Goal: Transaction & Acquisition: Book appointment/travel/reservation

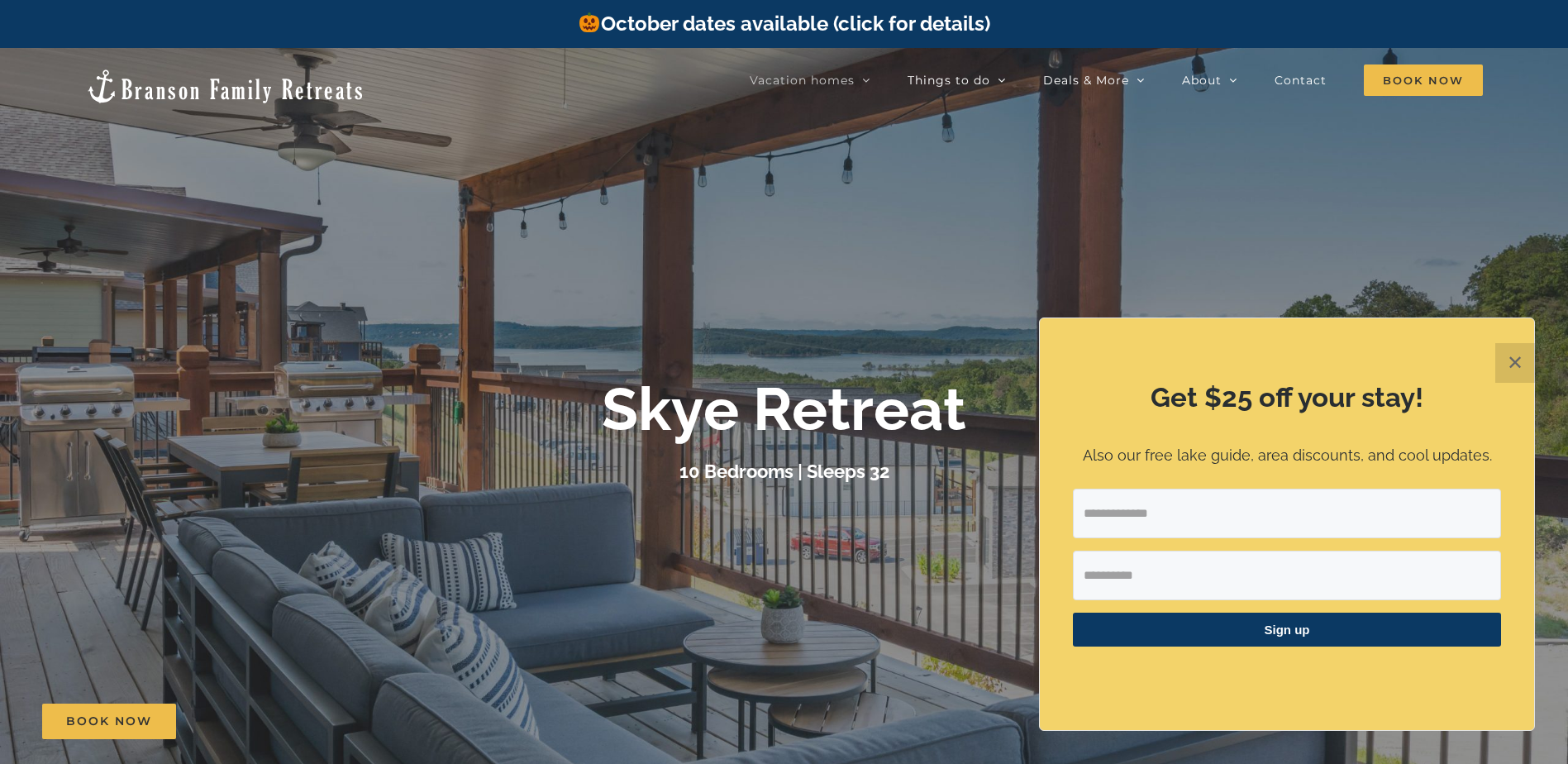
click at [666, 323] on div at bounding box center [784, 430] width 1568 height 764
click at [1511, 365] on button "✕" at bounding box center [1515, 362] width 39 height 39
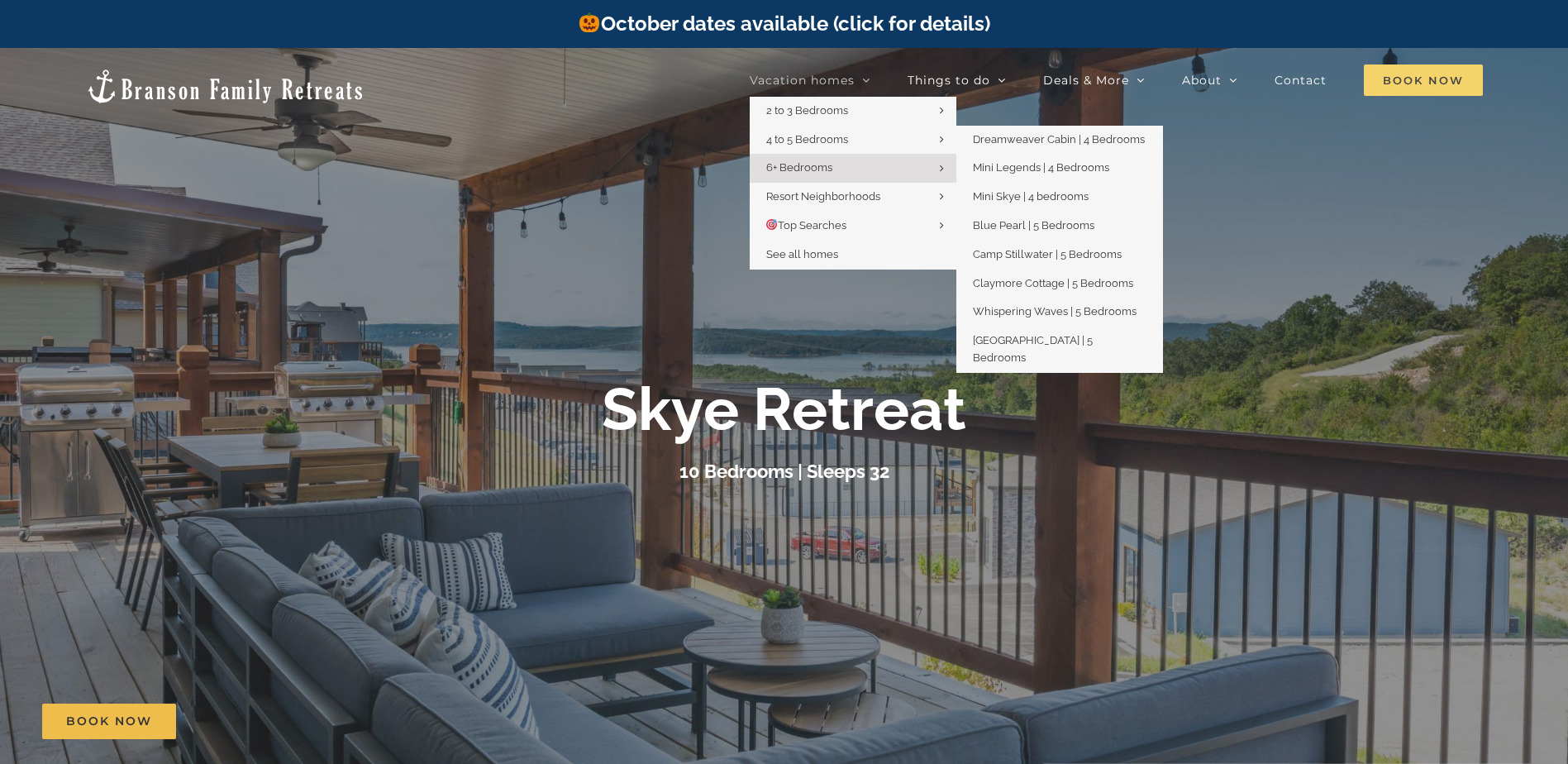
drag, startPoint x: 844, startPoint y: 139, endPoint x: 1411, endPoint y: 72, distance: 570.9
click at [1411, 72] on span "Book Now" at bounding box center [1424, 81] width 119 height 32
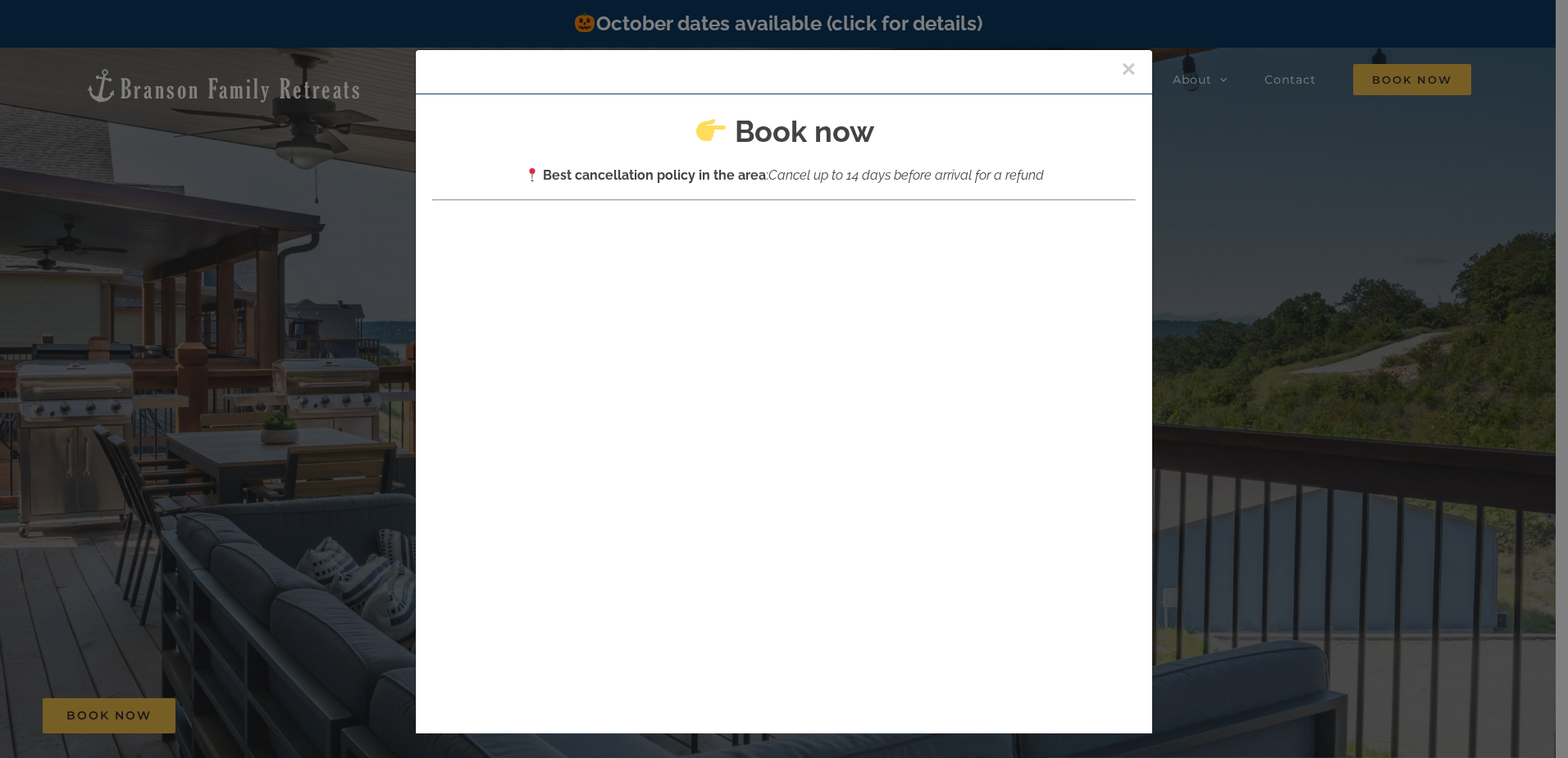
click at [204, 311] on div "× Book now Best cancellation policy in the area : Cancel up to 14 days before a…" at bounding box center [784, 379] width 1568 height 758
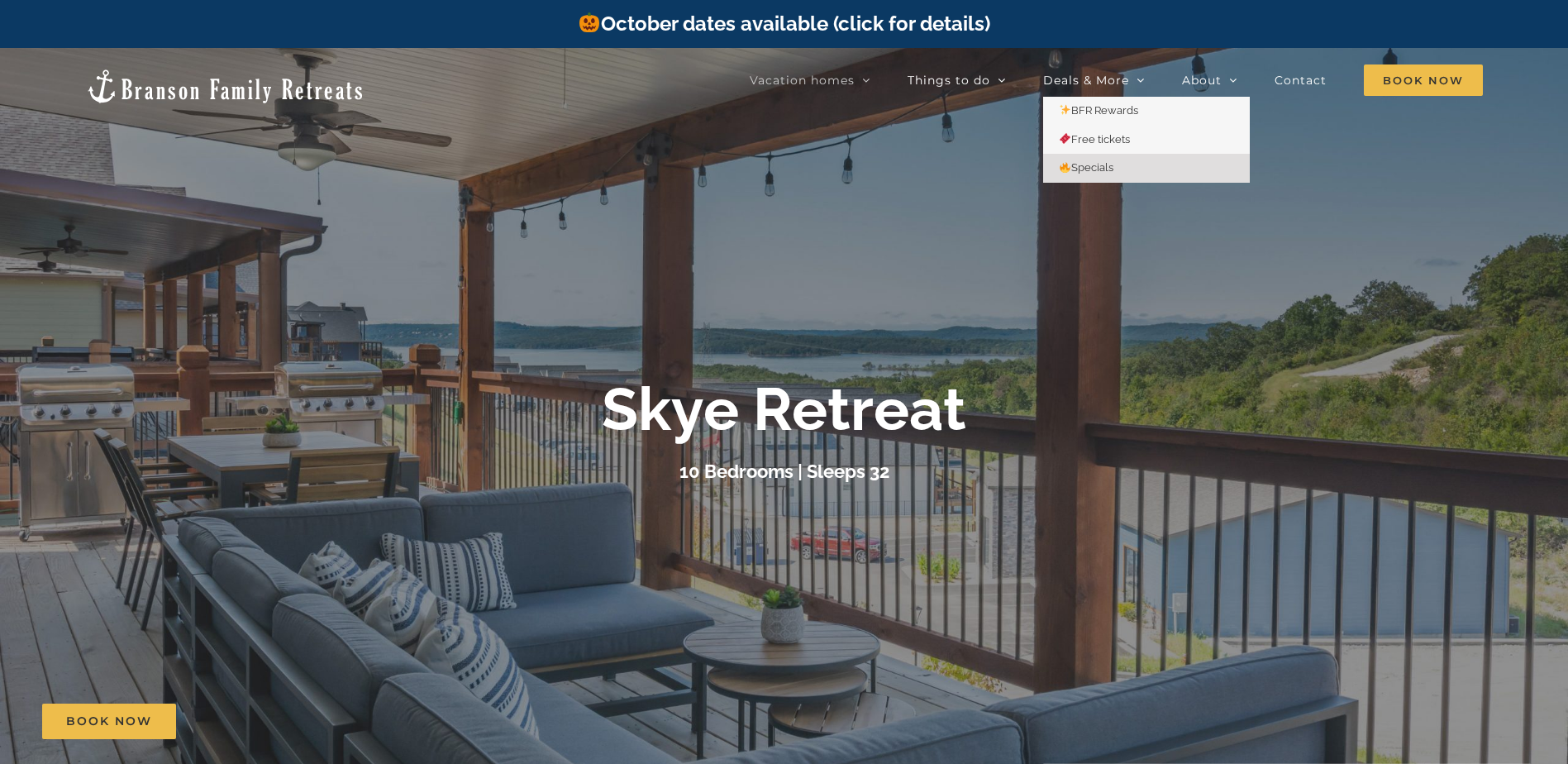
click at [1092, 170] on span "Specials" at bounding box center [1087, 167] width 54 height 12
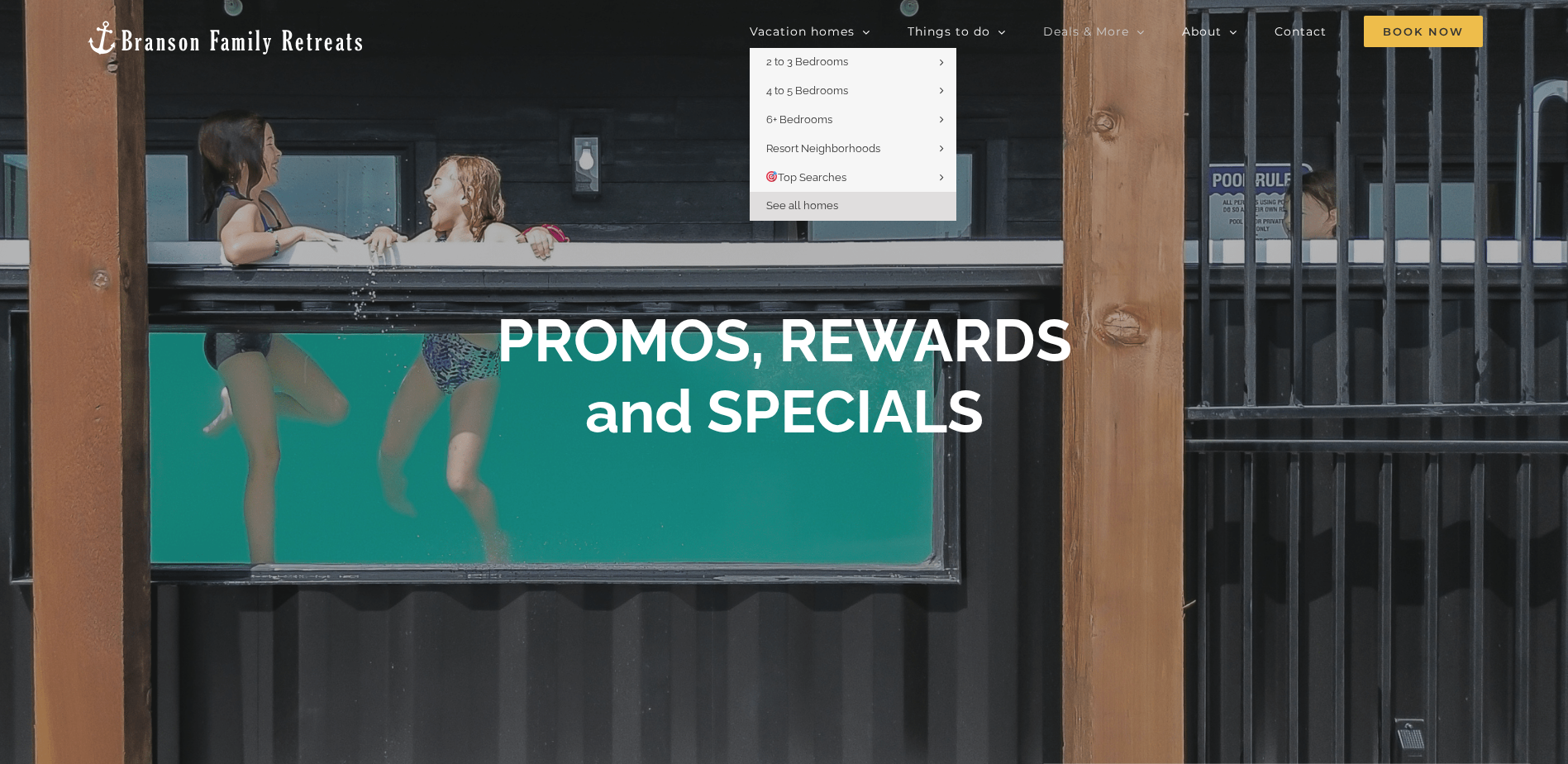
click at [813, 204] on span "See all homes" at bounding box center [802, 206] width 72 height 12
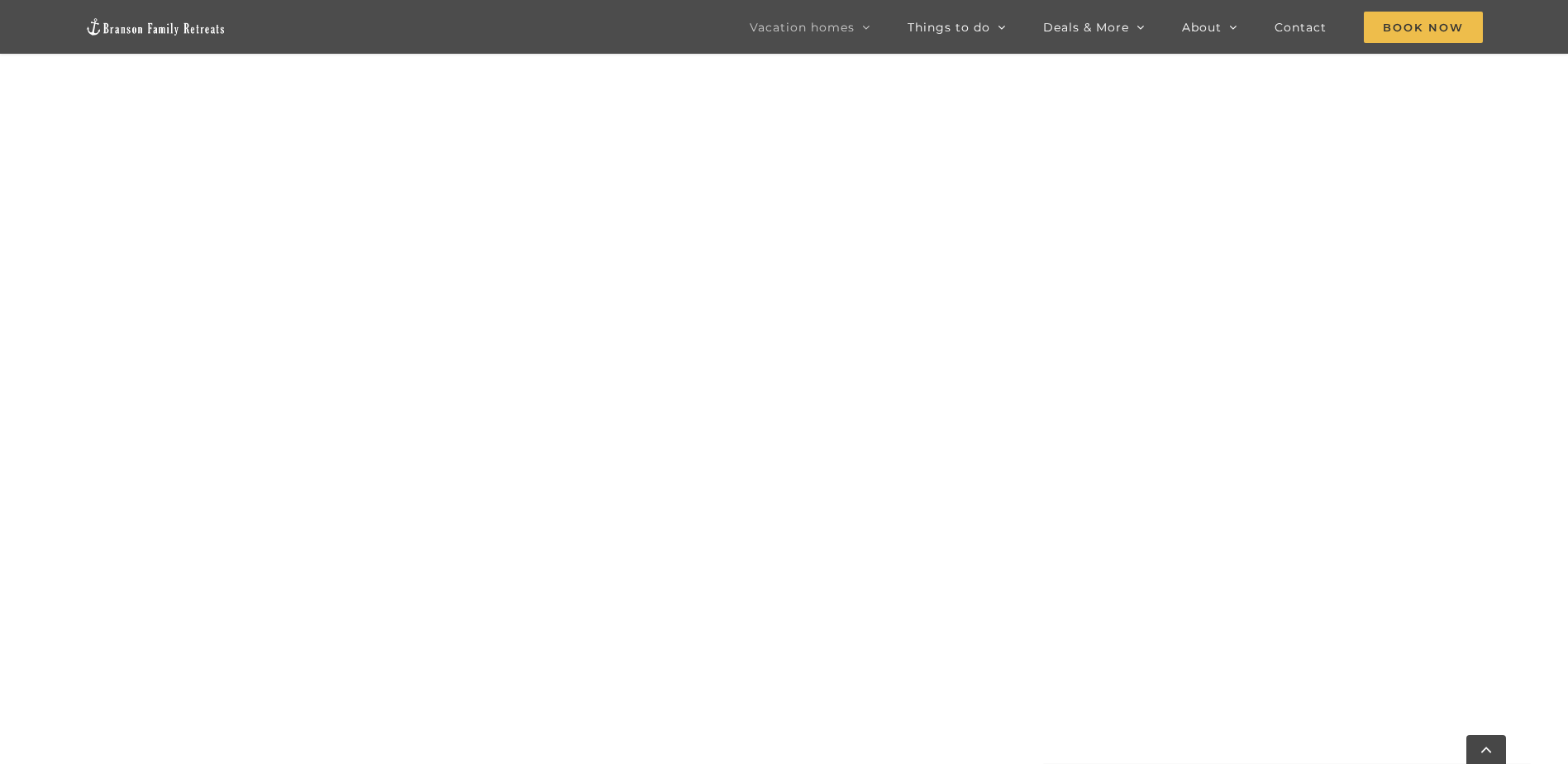
scroll to position [1488, 0]
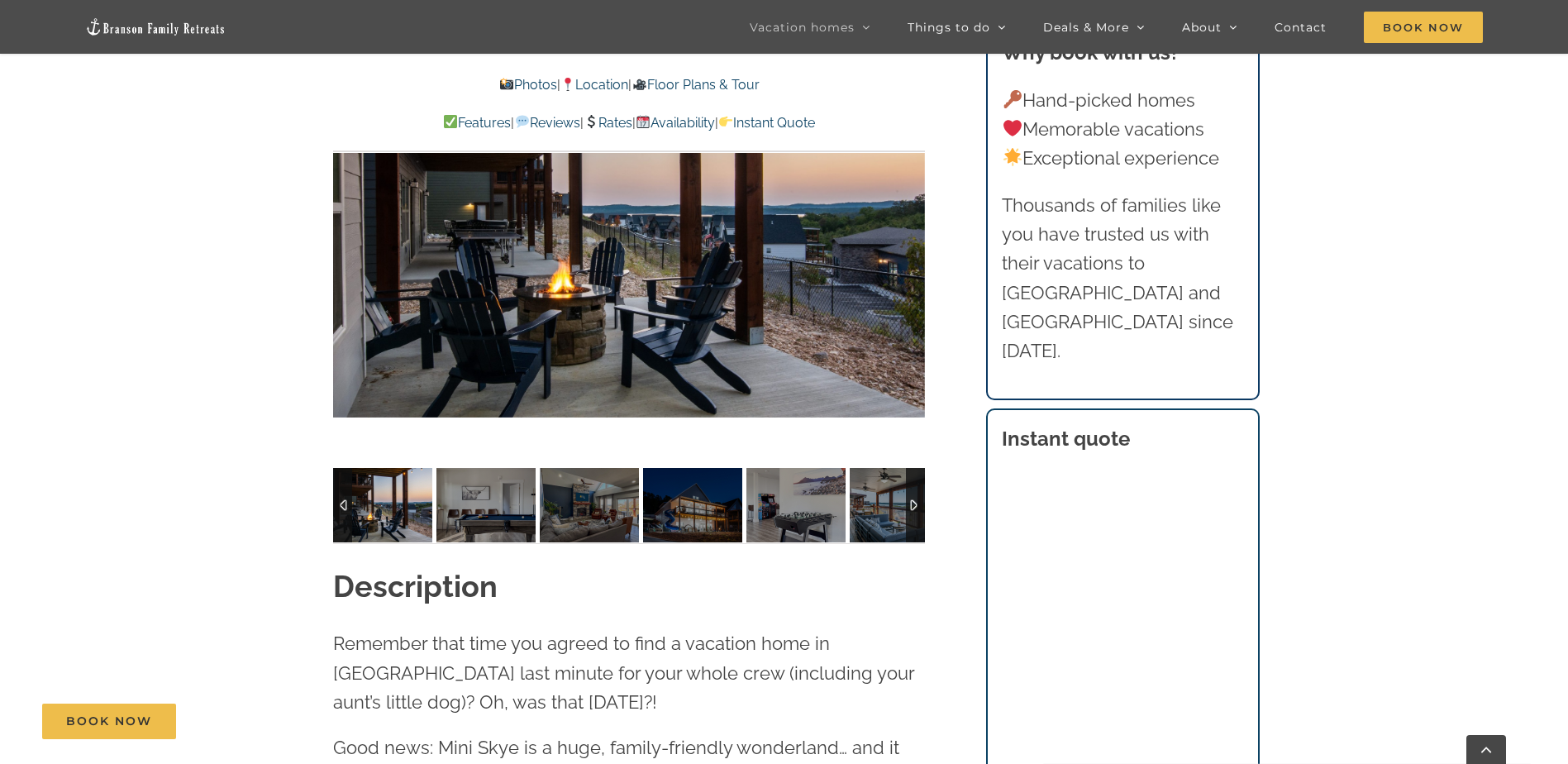
scroll to position [1378, 0]
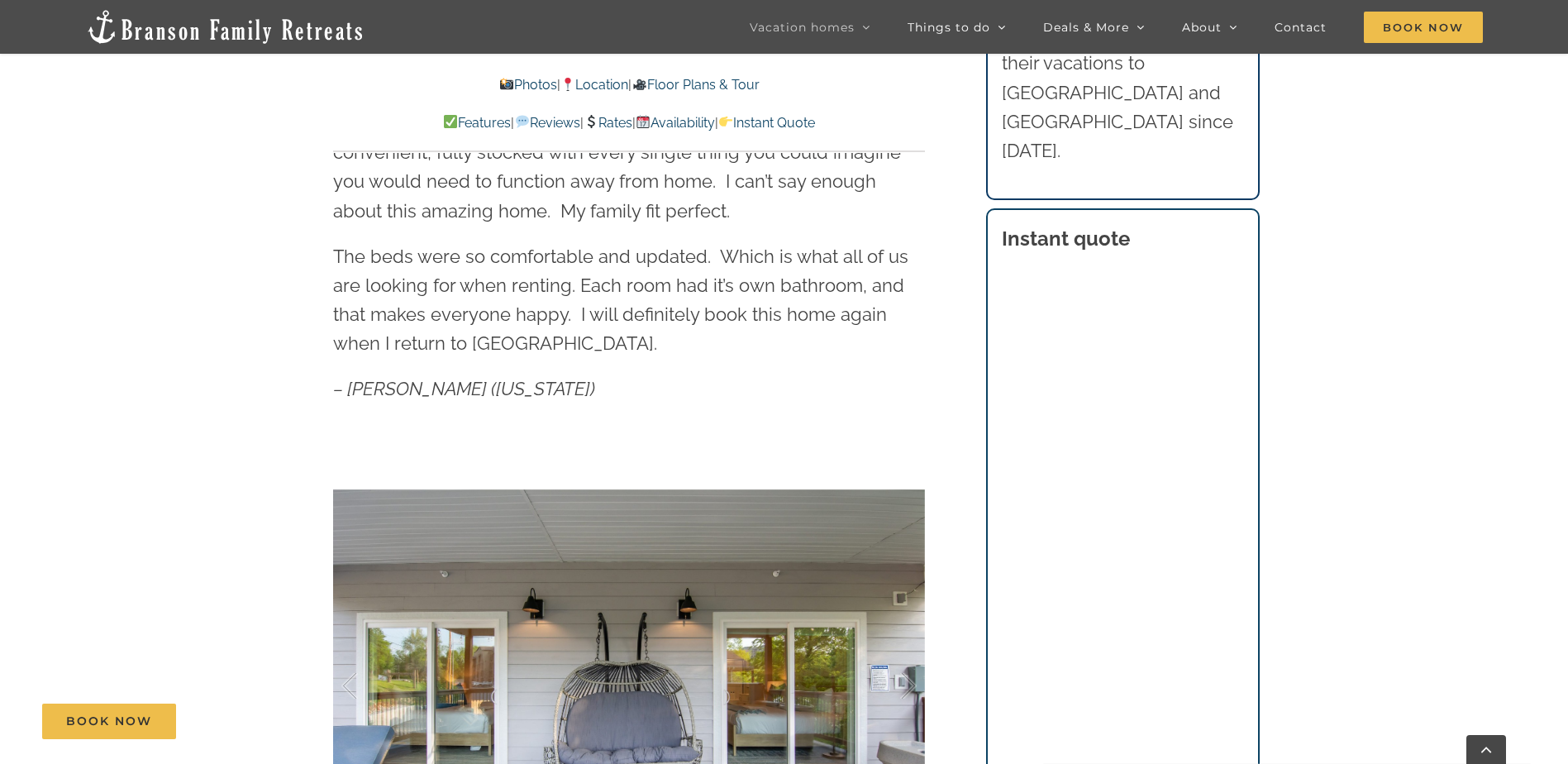
scroll to position [1048, 0]
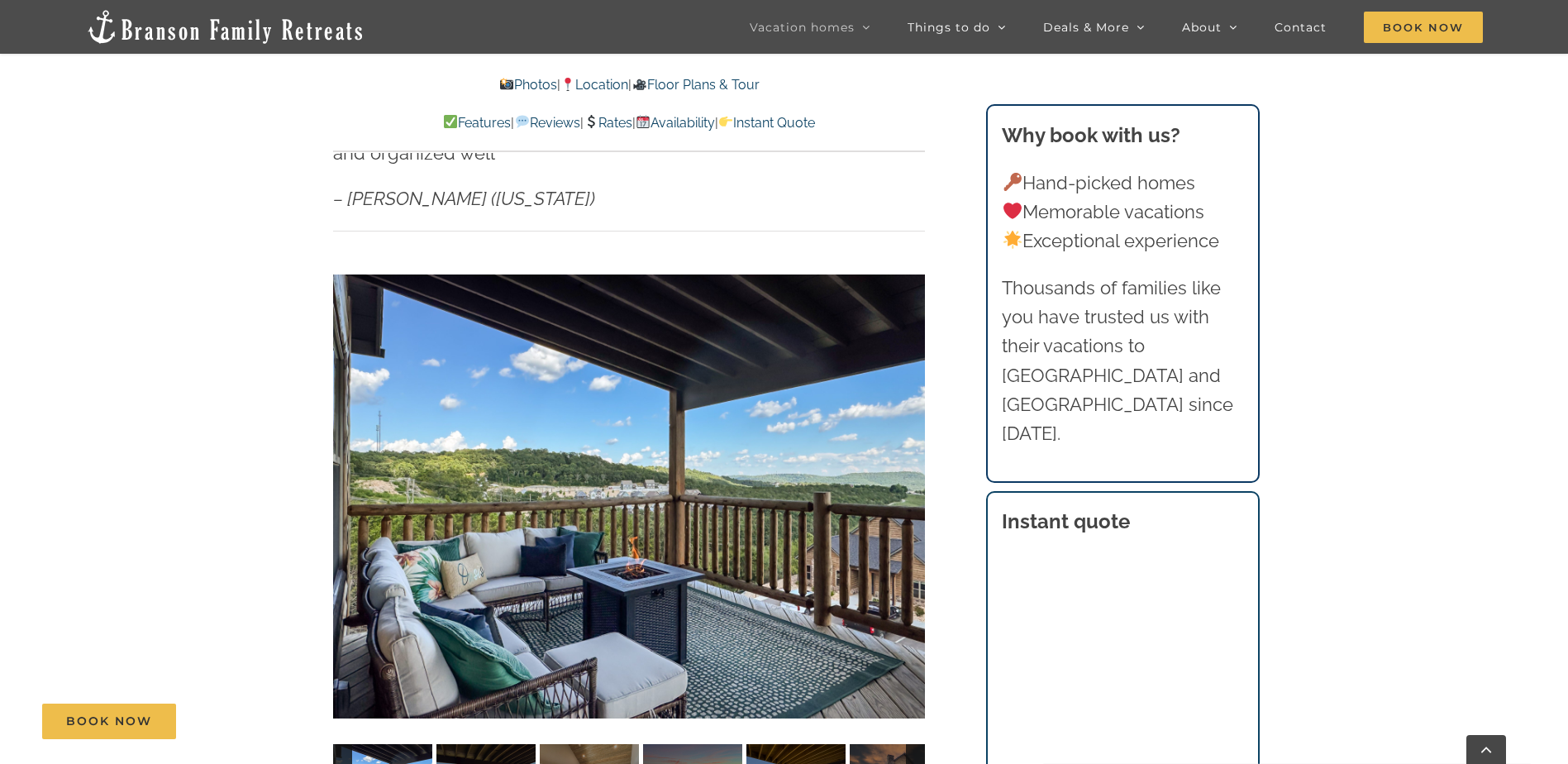
scroll to position [1048, 0]
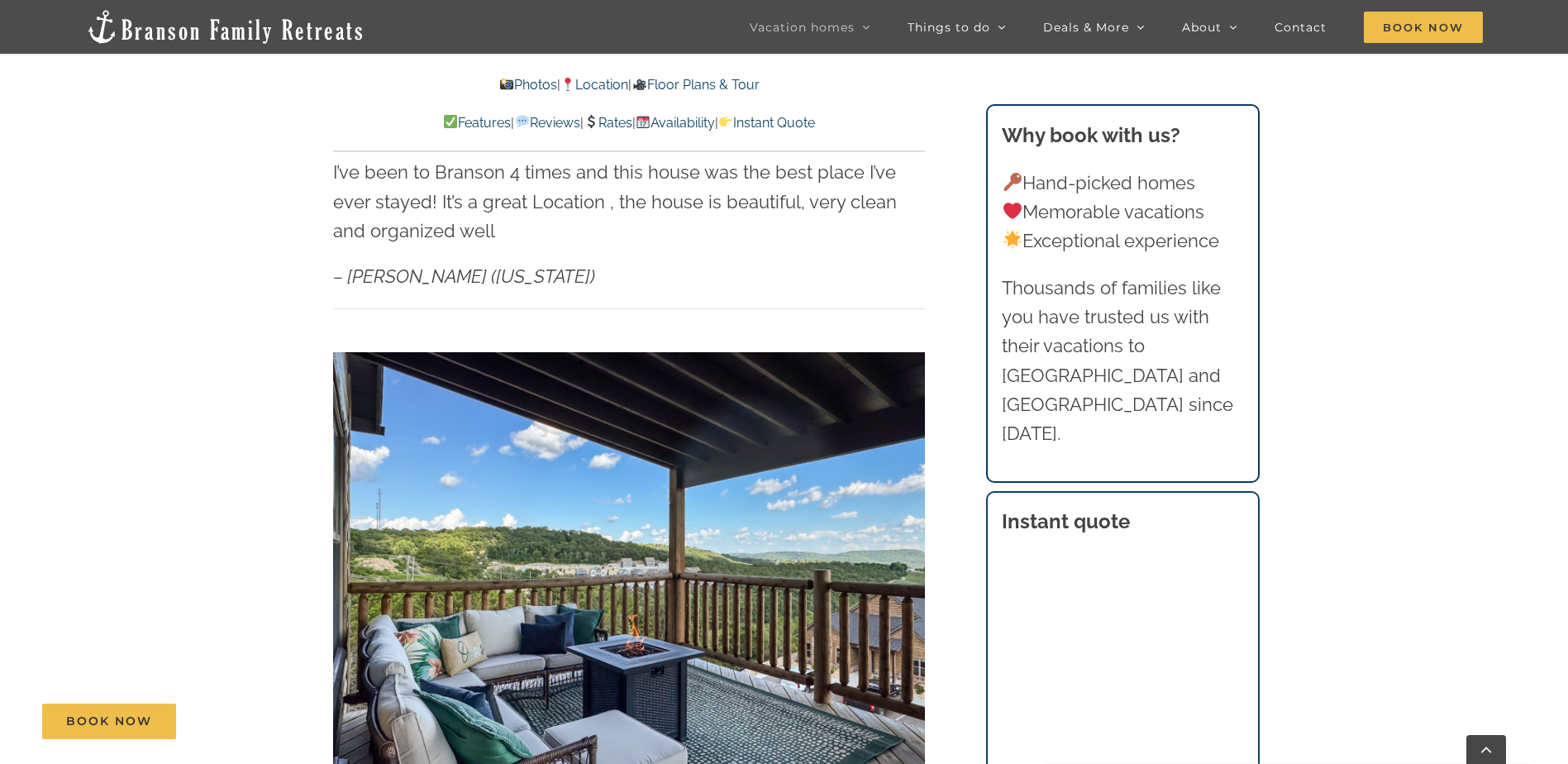
click at [690, 120] on link "Availability" at bounding box center [676, 123] width 80 height 16
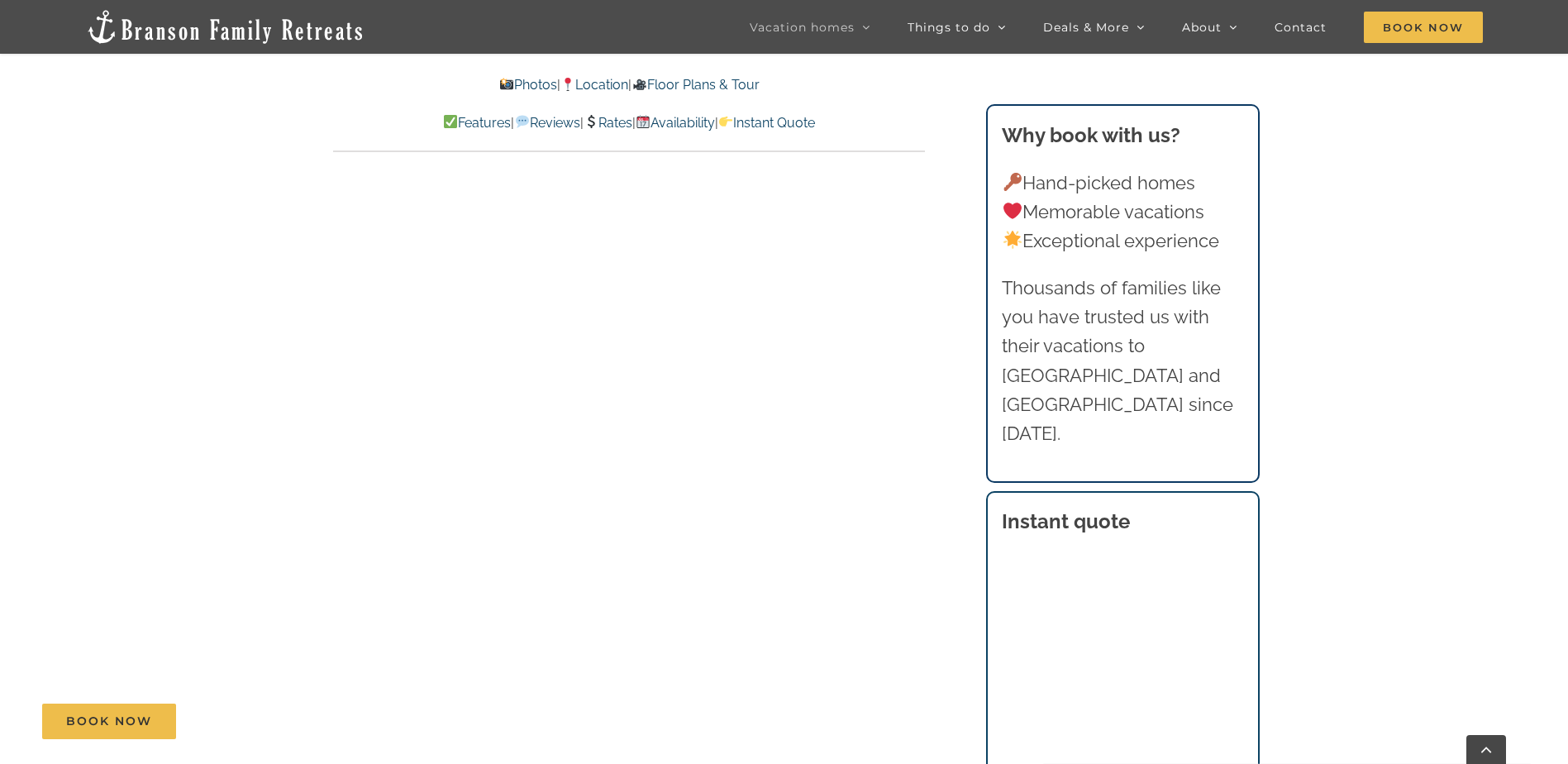
scroll to position [7953, 0]
